Goal: Find specific page/section: Find specific page/section

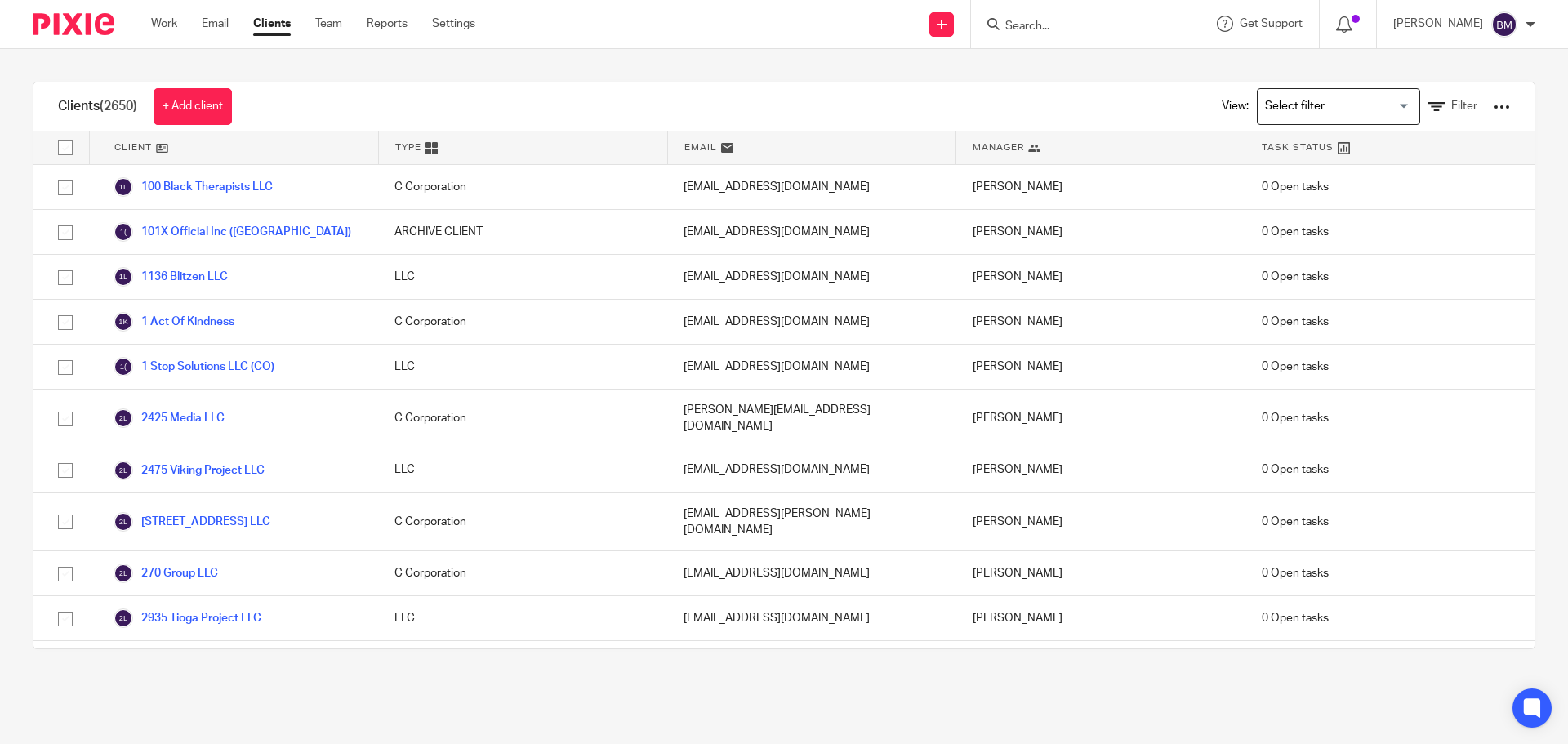
click at [1068, 26] on input "Search" at bounding box center [1077, 27] width 147 height 15
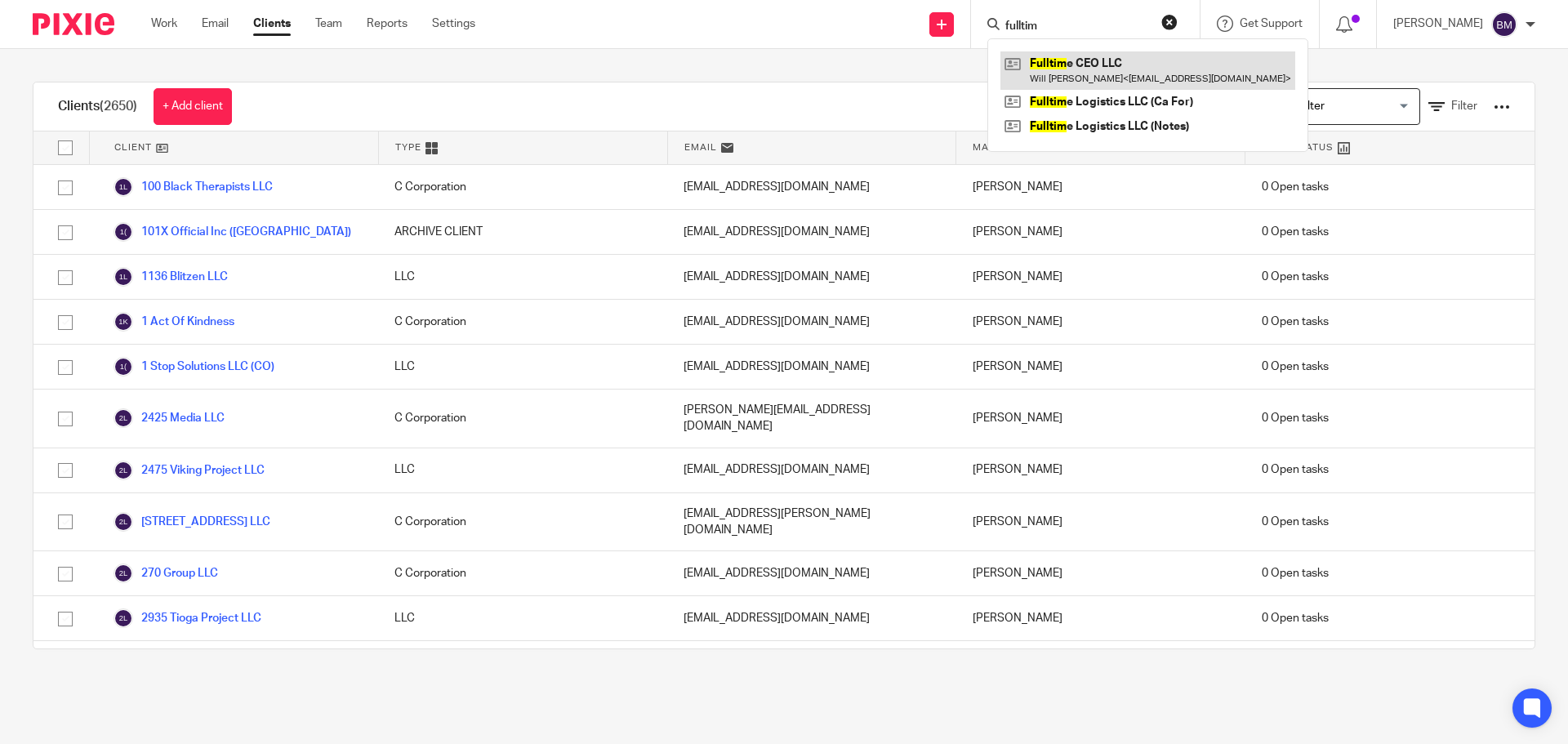
type input "fulltim"
click at [1071, 59] on link at bounding box center [1148, 70] width 295 height 37
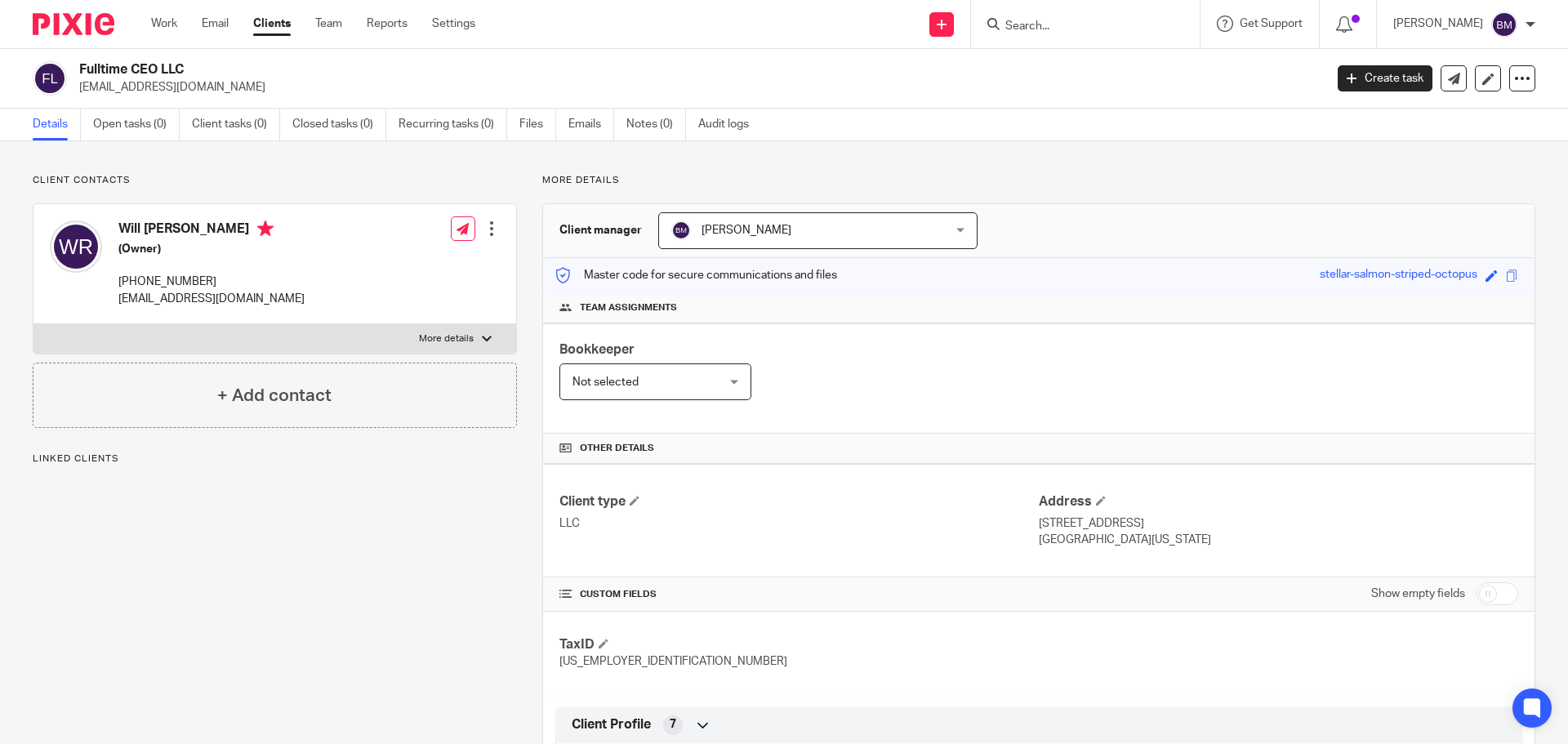
drag, startPoint x: 82, startPoint y: 66, endPoint x: 198, endPoint y: 69, distance: 116.0
click at [198, 69] on h2 "Fulltime CEO LLC" at bounding box center [573, 70] width 987 height 17
copy h2 "Fulltime CEO LLC"
